Goal: Task Accomplishment & Management: Manage account settings

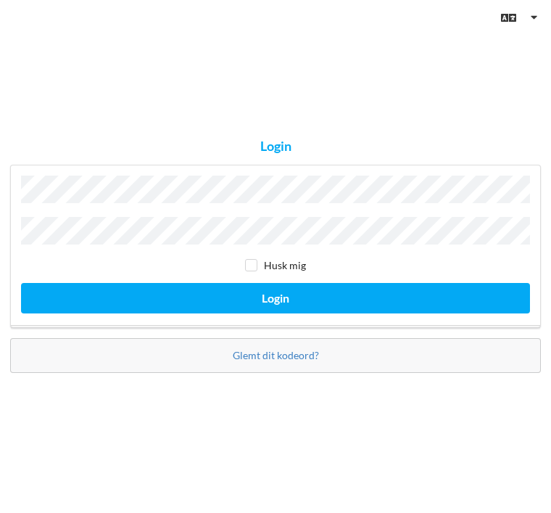
click at [252, 271] on input "checkbox" at bounding box center [251, 265] width 12 height 12
checkbox input "true"
click at [299, 312] on button "Login" at bounding box center [275, 298] width 509 height 30
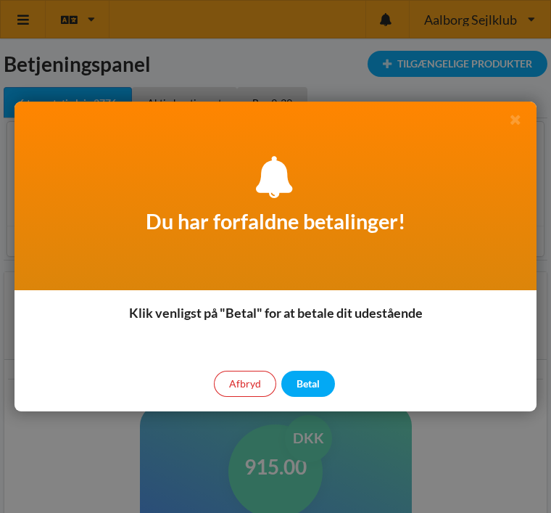
click at [321, 386] on div "Betal" at bounding box center [308, 383] width 54 height 26
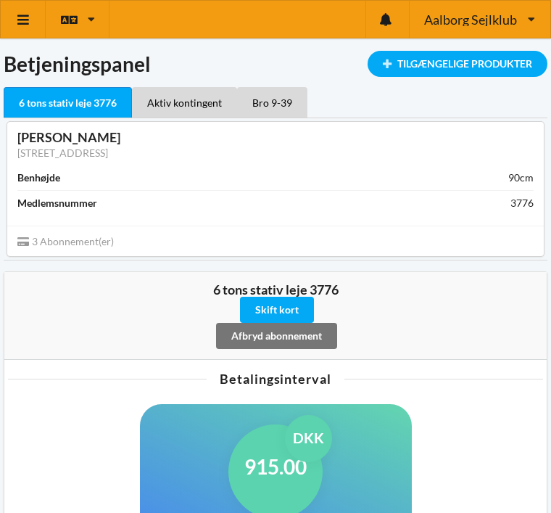
click at [286, 104] on div "Bro 9-39" at bounding box center [272, 102] width 70 height 30
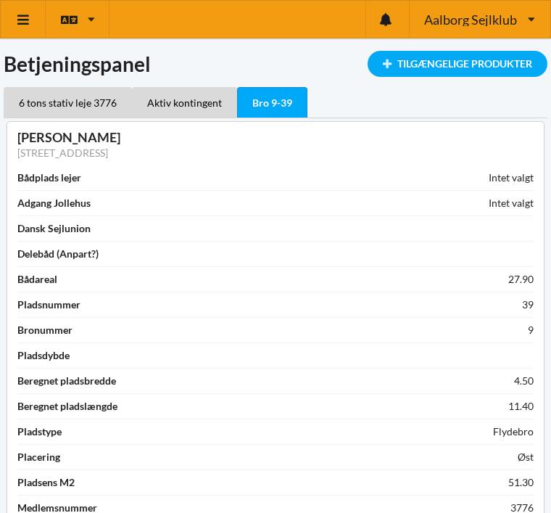
click at [28, 17] on icon at bounding box center [23, 19] width 15 height 13
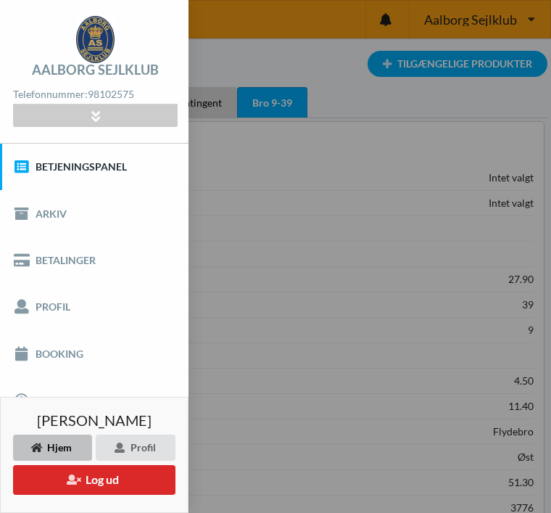
click at [74, 357] on link "Booking" at bounding box center [94, 353] width 188 height 46
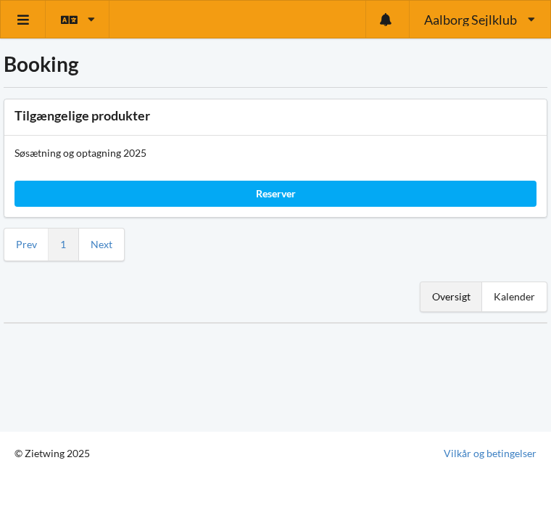
click at [454, 306] on div "Oversigt" at bounding box center [451, 296] width 62 height 29
click at [521, 294] on div "Kalender" at bounding box center [514, 296] width 65 height 29
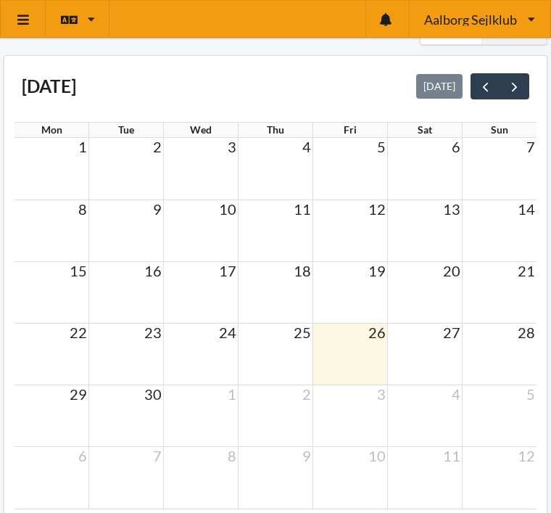
scroll to position [268, 0]
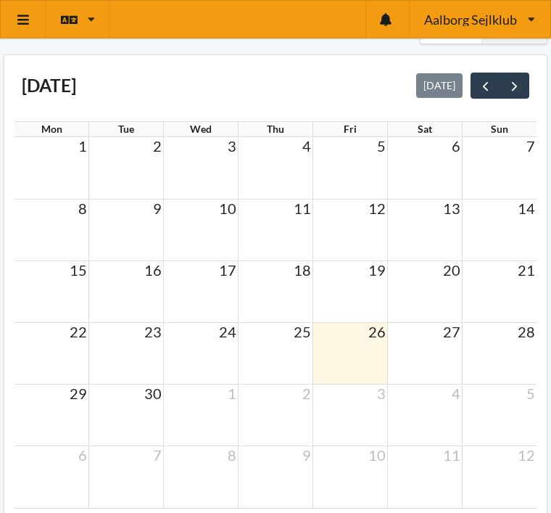
click at [520, 94] on button "next" at bounding box center [515, 85] width 30 height 26
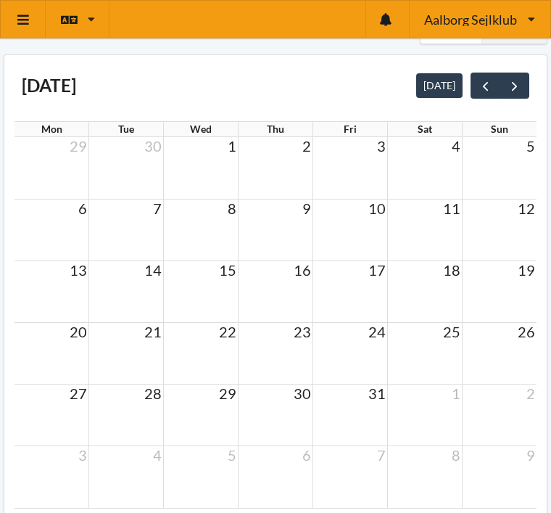
click at [515, 270] on td "19" at bounding box center [499, 269] width 75 height 18
click at [486, 92] on span "prev" at bounding box center [485, 85] width 15 height 15
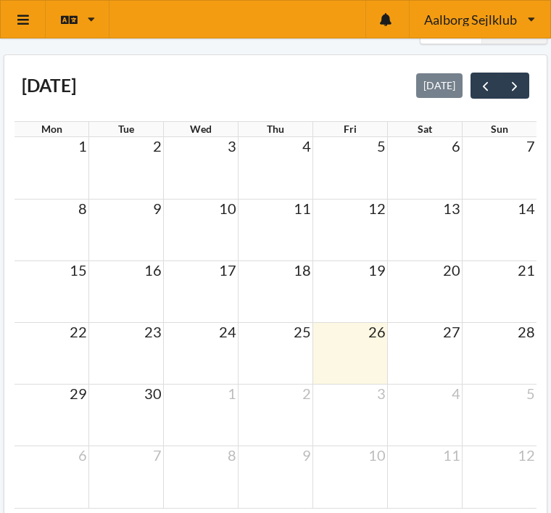
click at [19, 17] on icon at bounding box center [23, 19] width 15 height 13
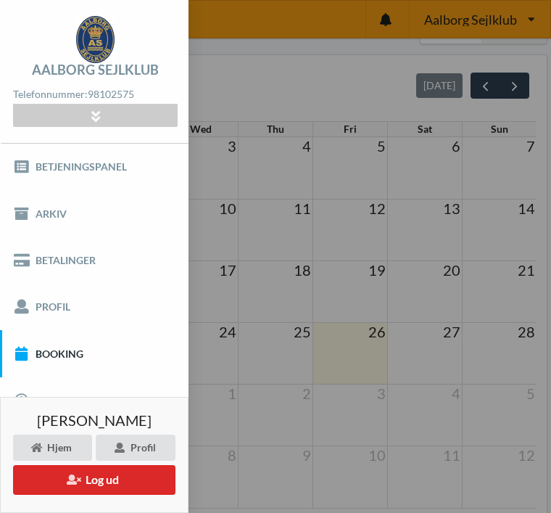
click at [70, 354] on link "Booking" at bounding box center [94, 353] width 188 height 46
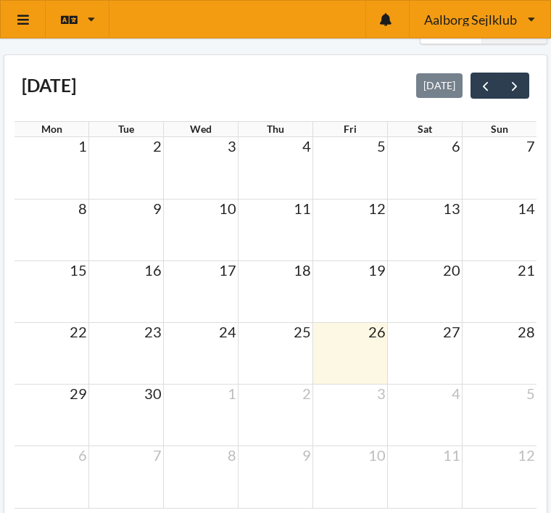
click at [502, 406] on td at bounding box center [499, 415] width 75 height 62
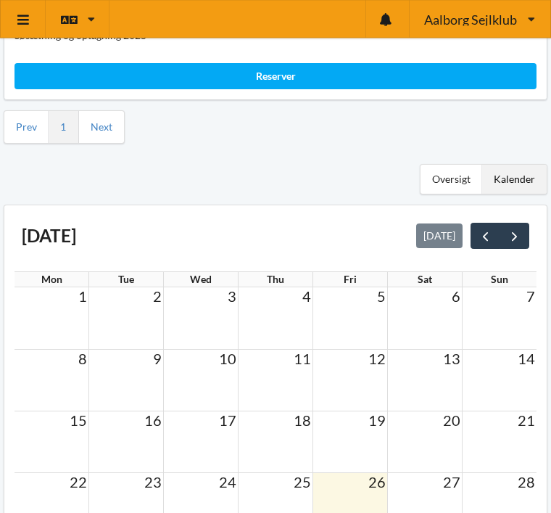
scroll to position [117, 0]
click at [519, 229] on span "next" at bounding box center [514, 235] width 15 height 15
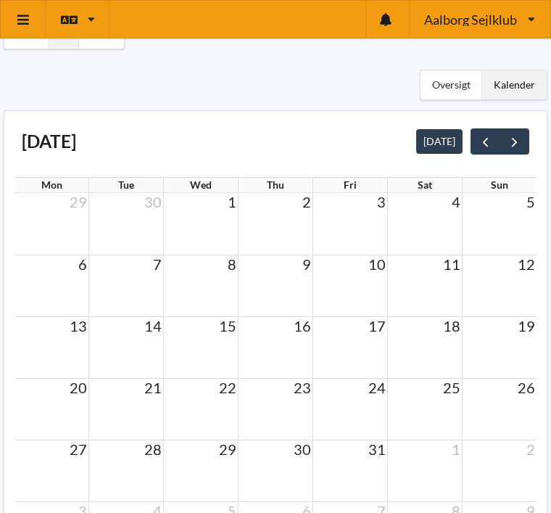
scroll to position [210, 0]
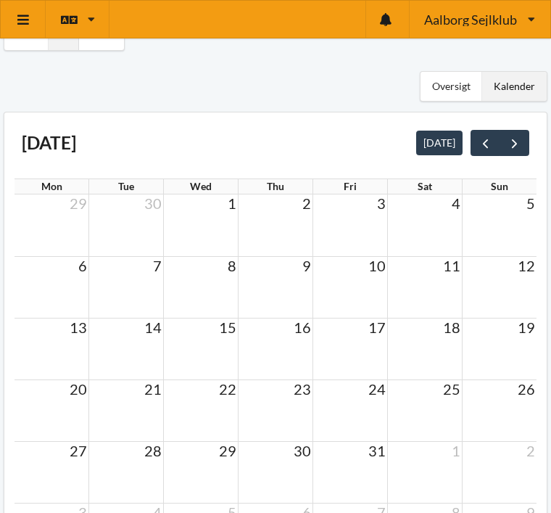
click at [518, 226] on td at bounding box center [499, 225] width 75 height 62
click at [521, 213] on td at bounding box center [499, 225] width 75 height 62
click at [24, 24] on icon at bounding box center [23, 19] width 15 height 13
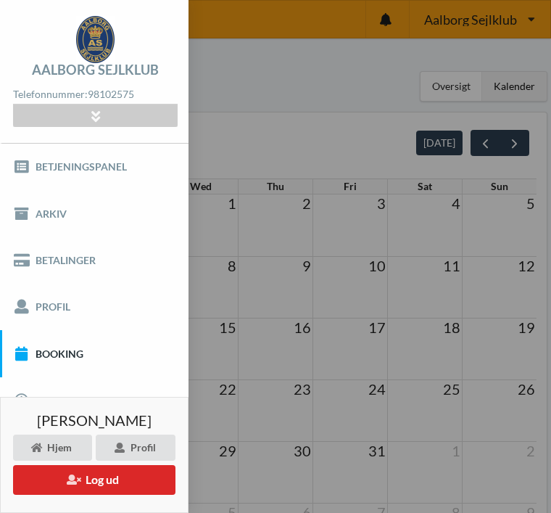
click at [78, 359] on link "Booking" at bounding box center [94, 353] width 188 height 46
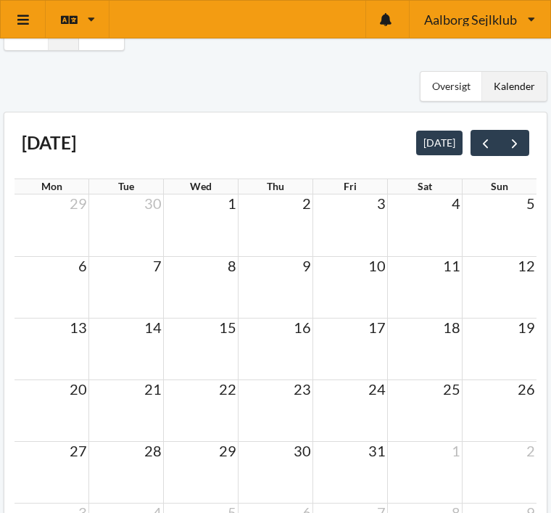
click at [517, 88] on div "Kalender" at bounding box center [514, 86] width 65 height 29
click at [463, 86] on div "Oversigt" at bounding box center [451, 86] width 62 height 29
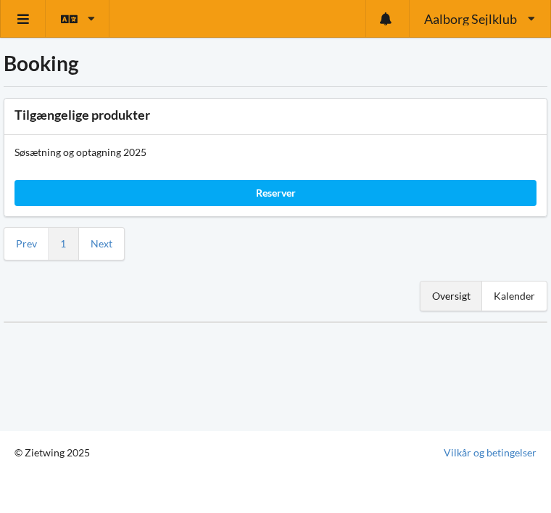
scroll to position [8, 0]
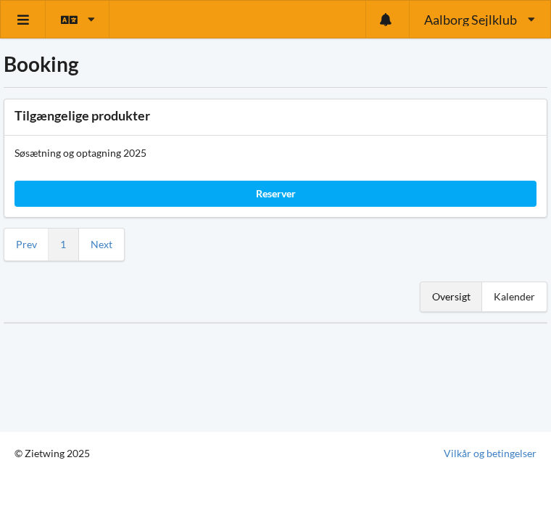
click at [297, 182] on div "Reserver" at bounding box center [275, 194] width 522 height 26
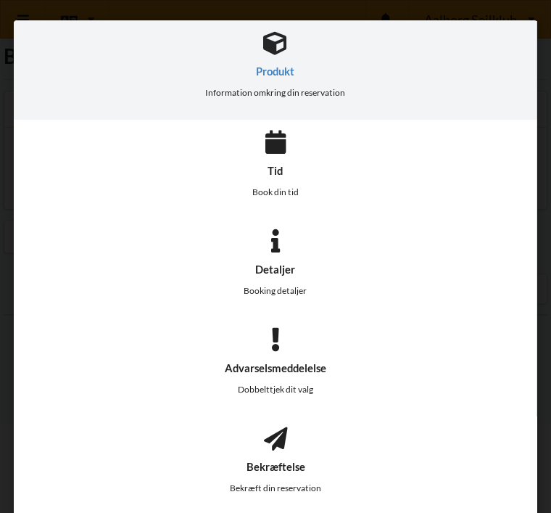
click at [281, 149] on icon at bounding box center [275, 142] width 20 height 24
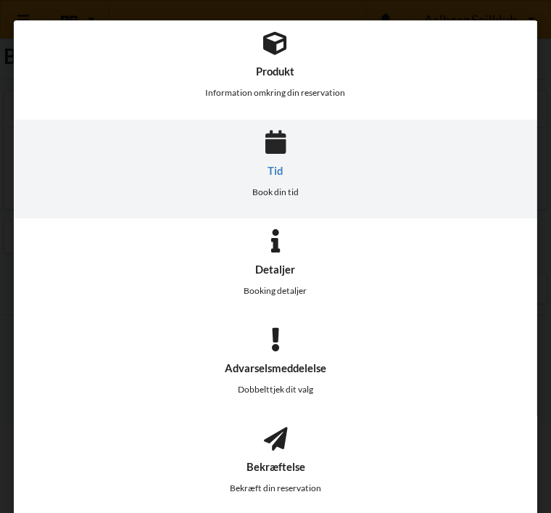
click at [281, 161] on div "Tid Book din tid" at bounding box center [275, 169] width 523 height 99
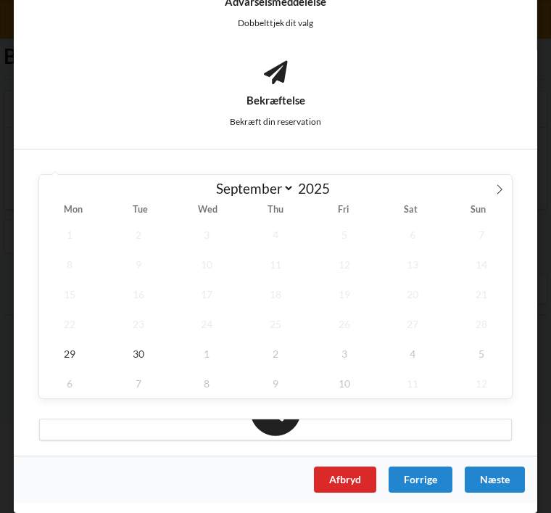
scroll to position [366, 0]
click at [493, 195] on span at bounding box center [499, 187] width 25 height 25
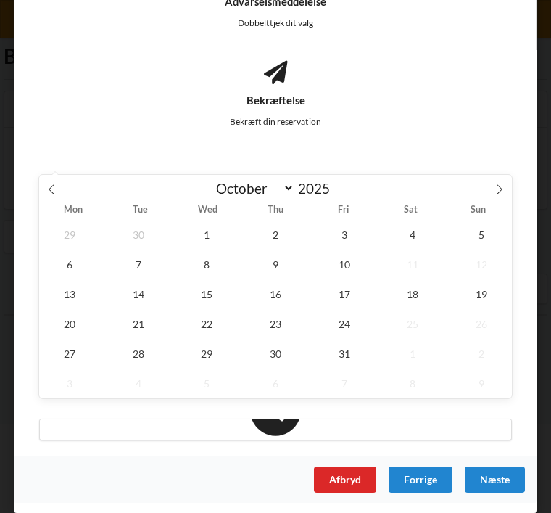
select select "9"
click at [481, 234] on span "5" at bounding box center [481, 235] width 62 height 30
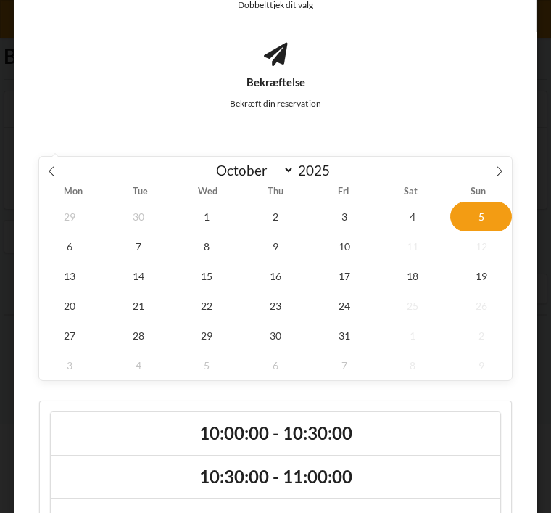
scroll to position [386, 0]
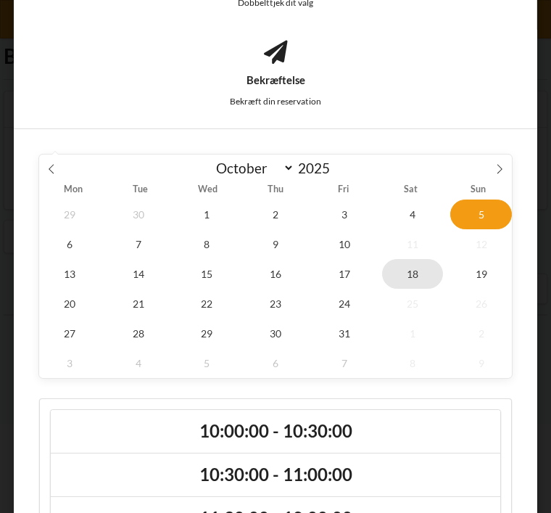
click at [416, 275] on span "18" at bounding box center [413, 274] width 62 height 30
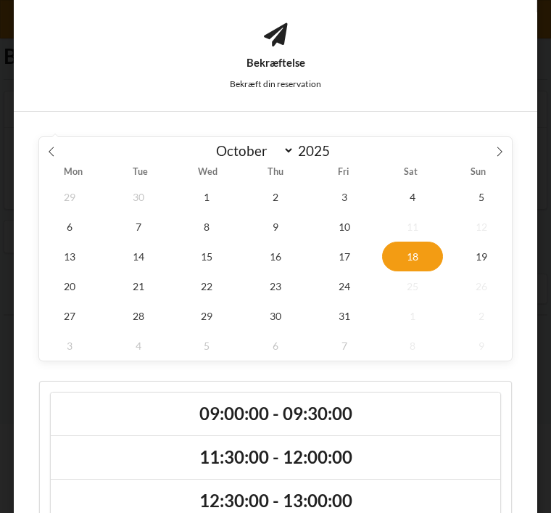
scroll to position [402, 0]
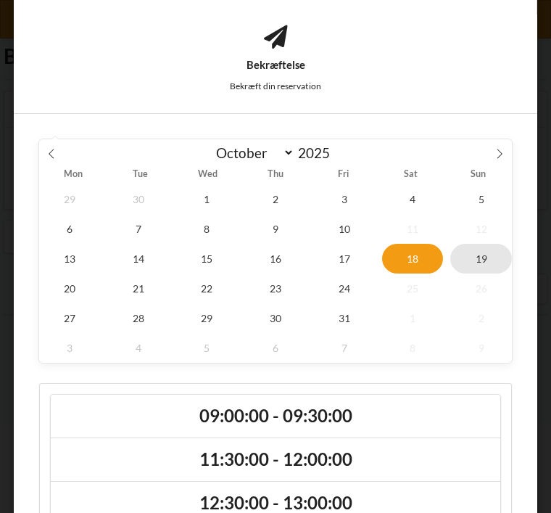
click at [485, 258] on span "19" at bounding box center [481, 259] width 62 height 30
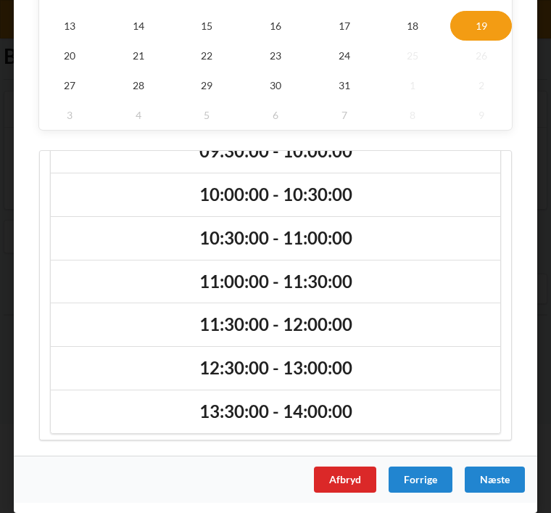
scroll to position [634, 0]
click at [353, 477] on div "Afbryd" at bounding box center [345, 479] width 62 height 26
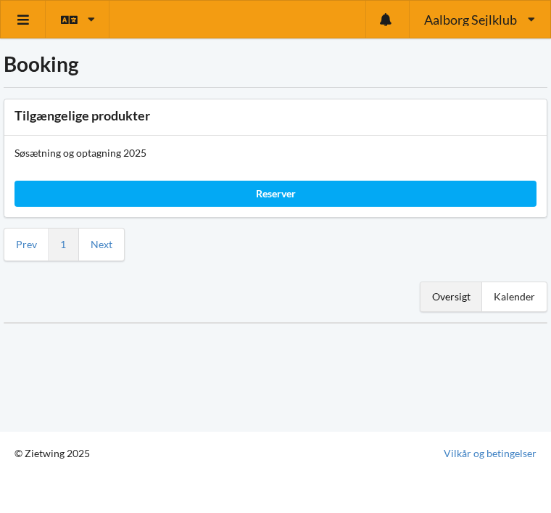
click at [435, 431] on div "Booking Tilgængelige produkter Søsætning og optagning 2025 Reserver Prev 1 Next…" at bounding box center [275, 215] width 551 height 431
click at [26, 8] on link at bounding box center [23, 19] width 45 height 37
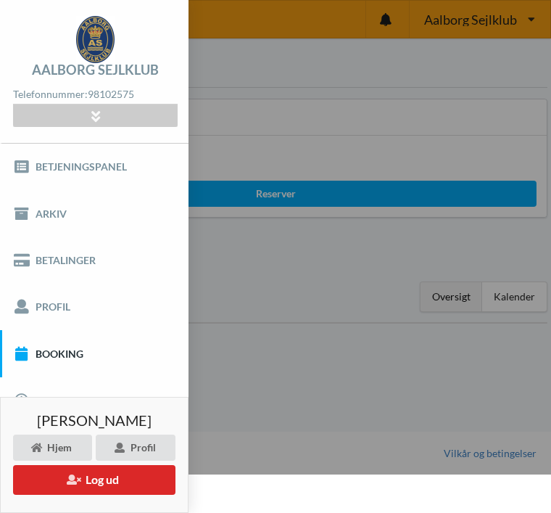
click at [112, 478] on button "Log ud" at bounding box center [94, 480] width 162 height 30
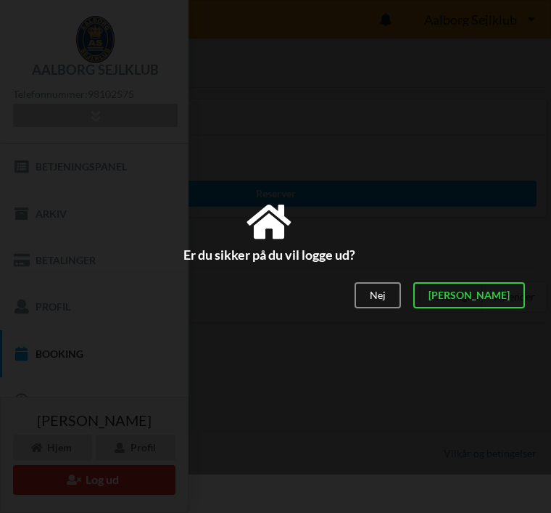
click at [513, 299] on div "[PERSON_NAME]" at bounding box center [469, 295] width 112 height 26
